Goal: Task Accomplishment & Management: Use online tool/utility

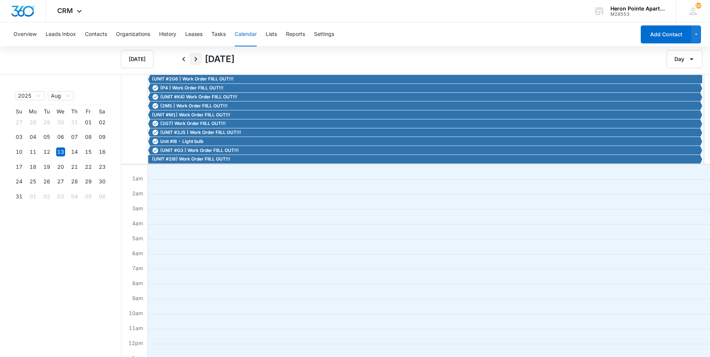
click at [199, 55] on icon "Next" at bounding box center [195, 59] width 9 height 9
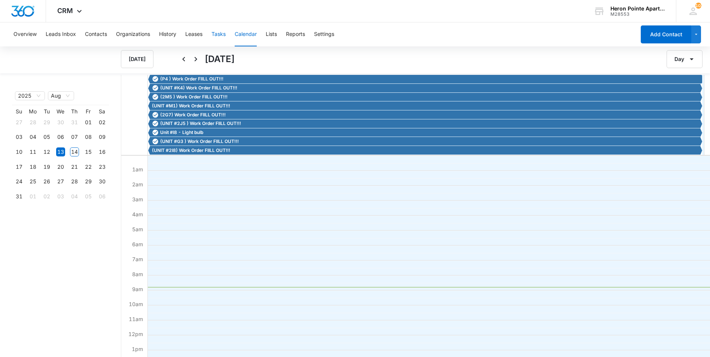
click at [221, 33] on button "Tasks" at bounding box center [219, 34] width 14 height 24
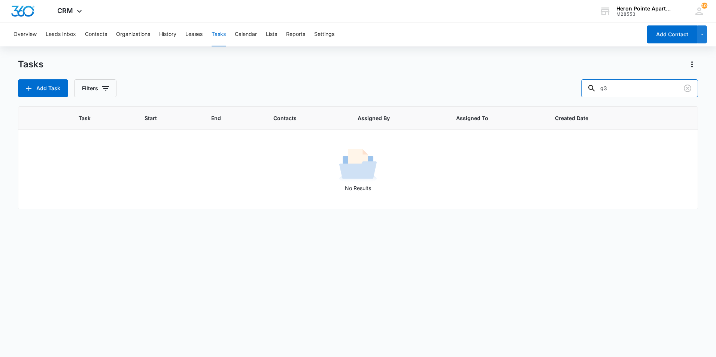
drag, startPoint x: 627, startPoint y: 91, endPoint x: 500, endPoint y: 82, distance: 126.5
click at [500, 82] on div "Add Task Filters g3" at bounding box center [358, 88] width 680 height 18
type input "2d8"
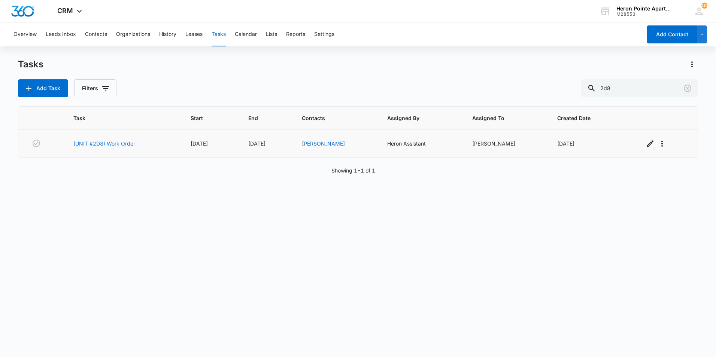
click at [115, 143] on link "(UNIT #2D8) Work Order" at bounding box center [104, 144] width 62 height 8
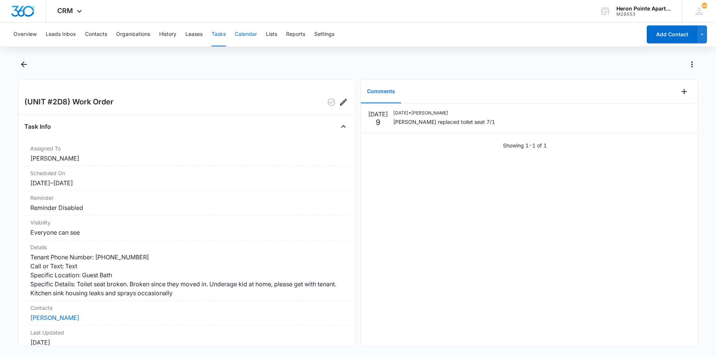
click at [245, 33] on button "Calendar" at bounding box center [246, 34] width 22 height 24
